Goal: Task Accomplishment & Management: Manage account settings

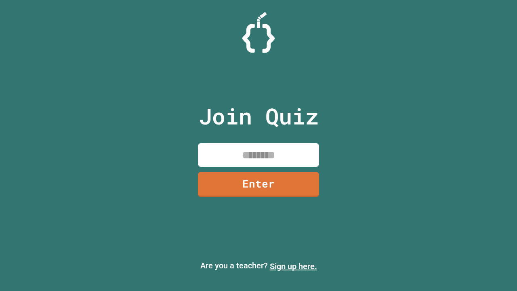
click at [293, 266] on link "Sign up here." at bounding box center [293, 266] width 47 height 10
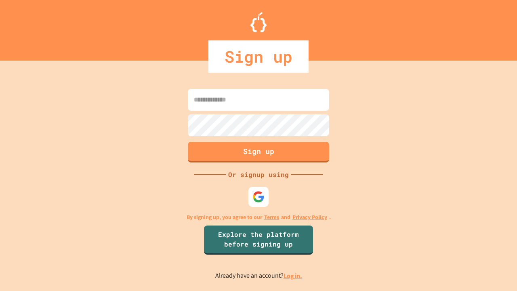
click at [293, 276] on link "Log in." at bounding box center [293, 276] width 19 height 8
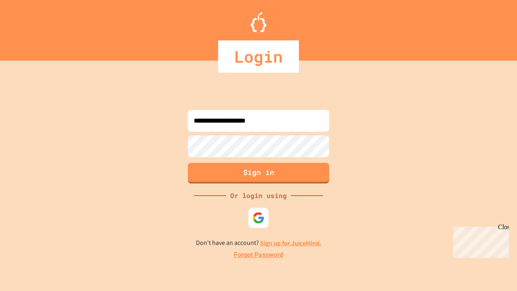
type input "**********"
